Goal: Task Accomplishment & Management: Use online tool/utility

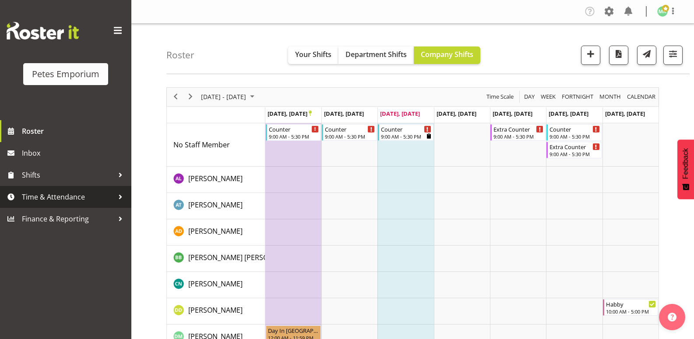
click at [33, 196] on span "Time & Attendance" at bounding box center [68, 196] width 92 height 13
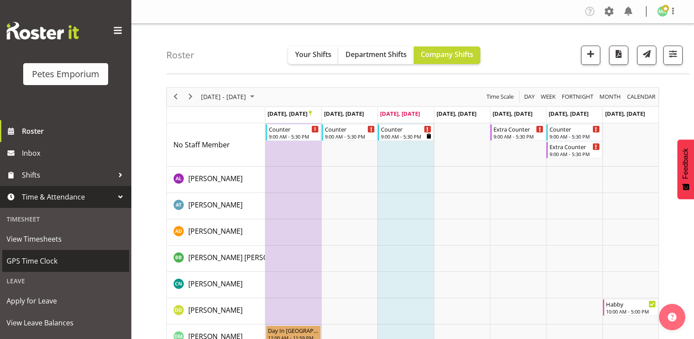
click at [42, 265] on span "GPS Time Clock" at bounding box center [66, 260] width 118 height 13
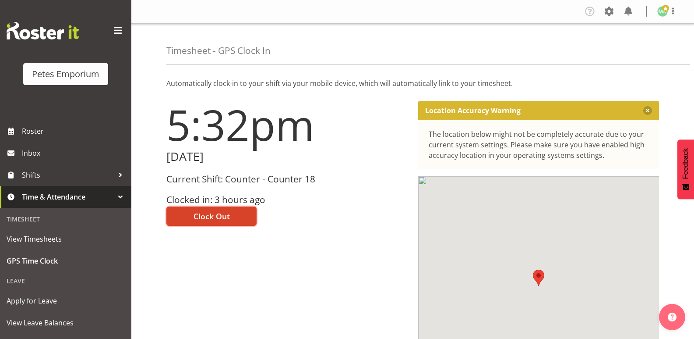
click at [231, 220] on button "Clock Out" at bounding box center [211, 215] width 90 height 19
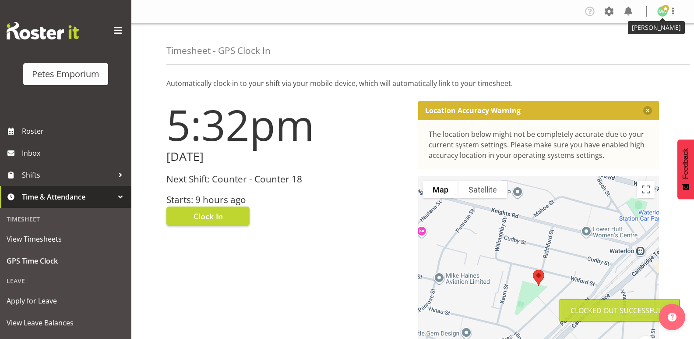
click at [662, 13] on img at bounding box center [663, 11] width 11 height 11
click at [618, 49] on link "Log Out" at bounding box center [637, 46] width 84 height 16
